Goal: Consume media (video, audio): Consume media (video, audio)

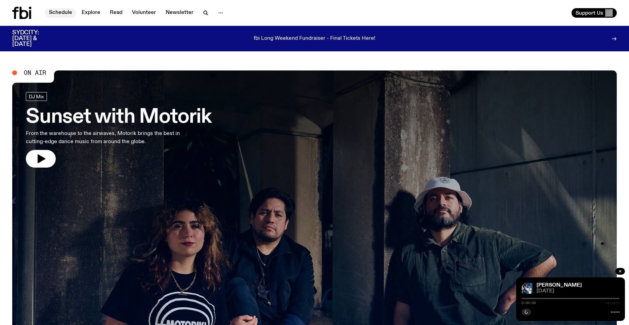
click at [61, 14] on link "Schedule" at bounding box center [60, 13] width 31 height 10
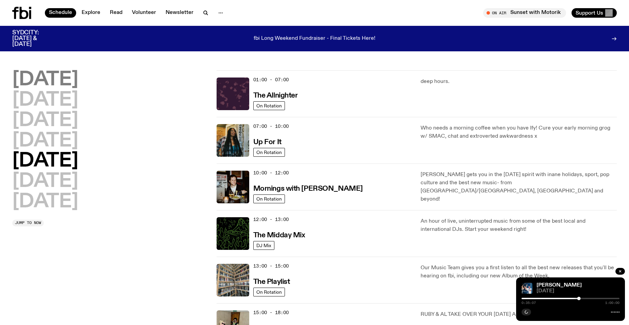
click at [46, 81] on h2 "[DATE]" at bounding box center [45, 79] width 66 height 19
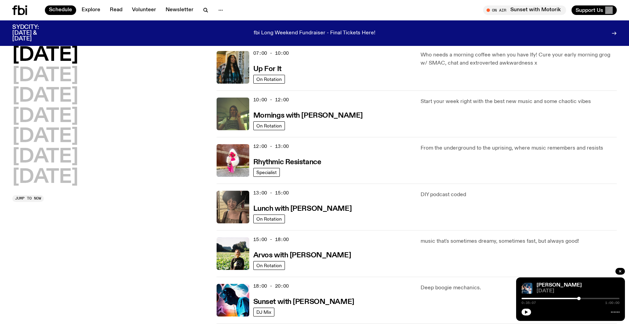
scroll to position [155, 0]
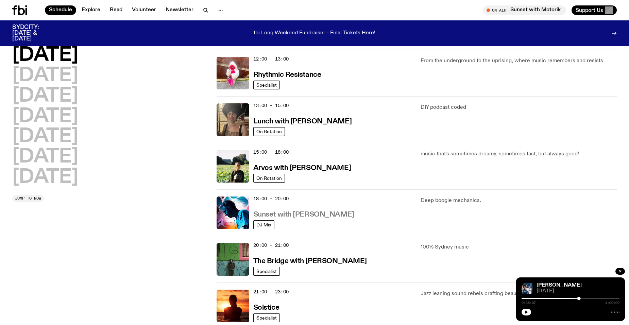
click at [337, 215] on h3 "Sunset with [PERSON_NAME]" at bounding box center [303, 214] width 101 height 7
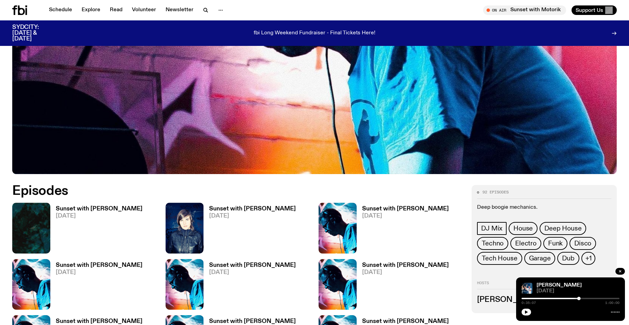
scroll to position [269, 0]
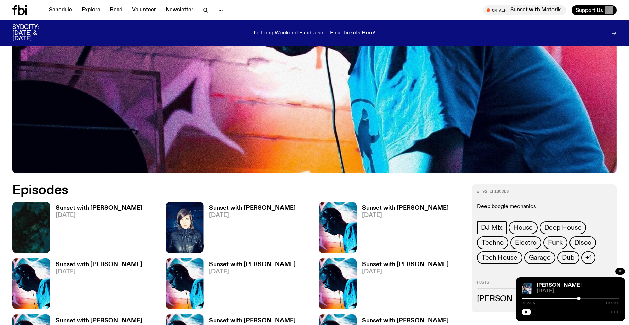
click at [62, 207] on h3 "Sunset with [PERSON_NAME]" at bounding box center [99, 208] width 87 height 6
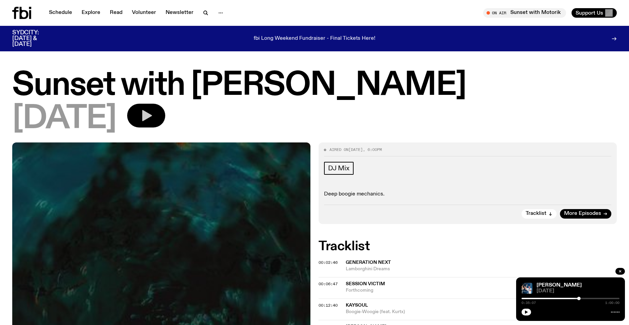
click at [152, 115] on icon "button" at bounding box center [147, 115] width 10 height 11
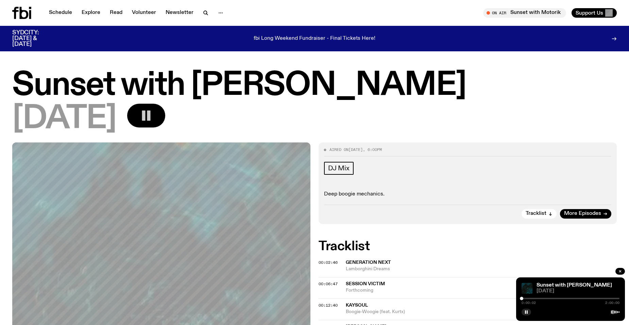
click at [525, 299] on div at bounding box center [571, 298] width 98 height 1
